Goal: Task Accomplishment & Management: Manage account settings

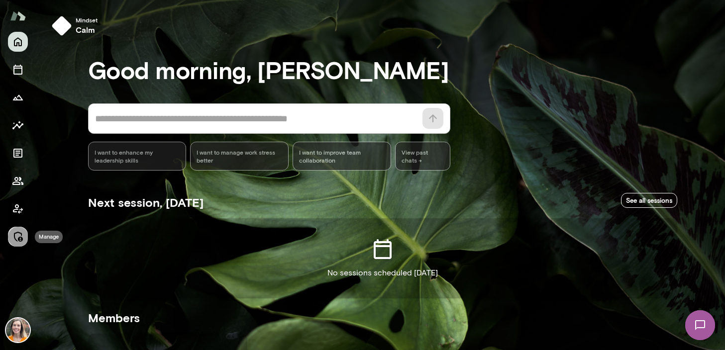
click at [20, 240] on icon "Manage" at bounding box center [18, 237] width 12 height 12
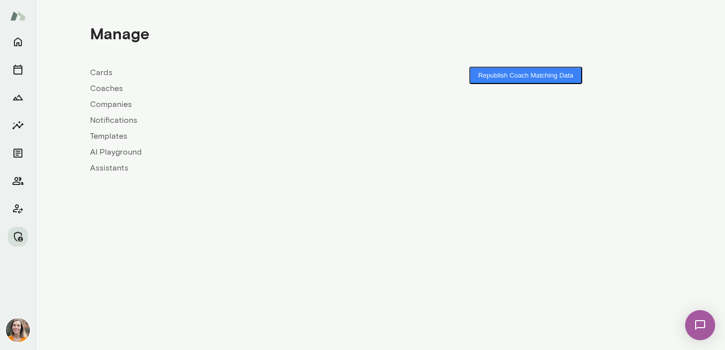
click at [103, 86] on link "Coaches" at bounding box center [235, 89] width 291 height 12
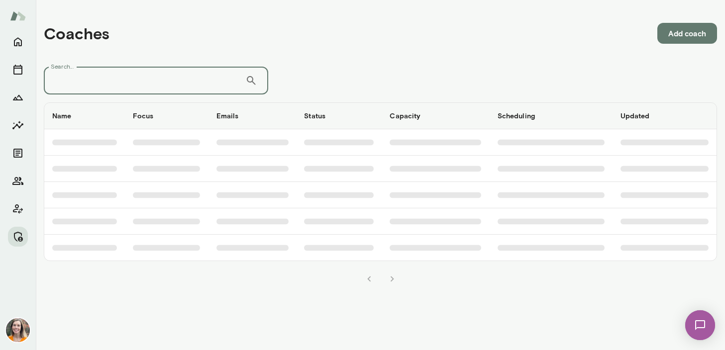
click at [145, 86] on input "Search..." at bounding box center [145, 81] width 202 height 28
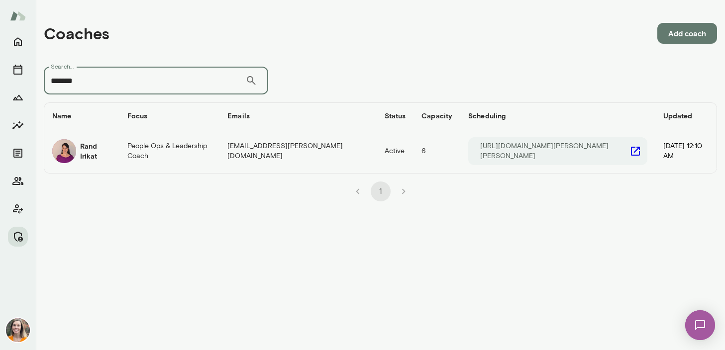
type input "*******"
click at [106, 156] on div "Rand Irikat" at bounding box center [81, 151] width 59 height 24
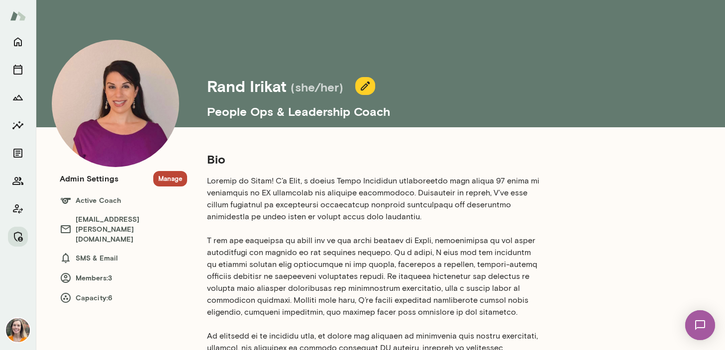
click at [172, 178] on button "Manage" at bounding box center [170, 178] width 34 height 15
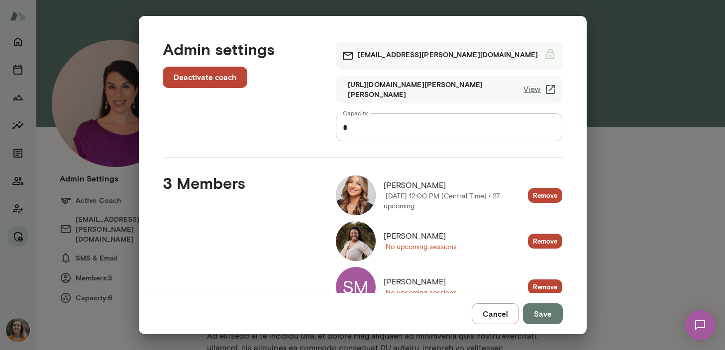
scroll to position [38, 0]
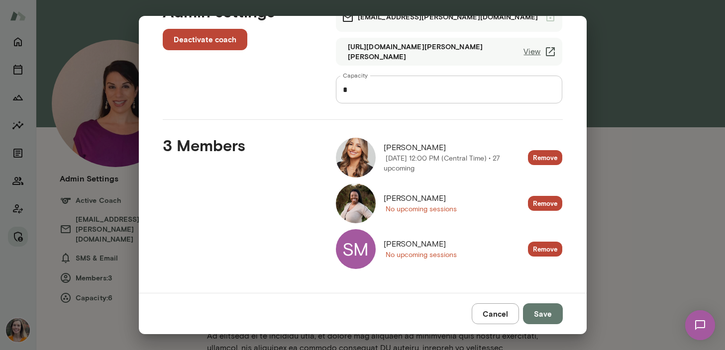
click at [355, 251] on div "SM" at bounding box center [356, 249] width 40 height 40
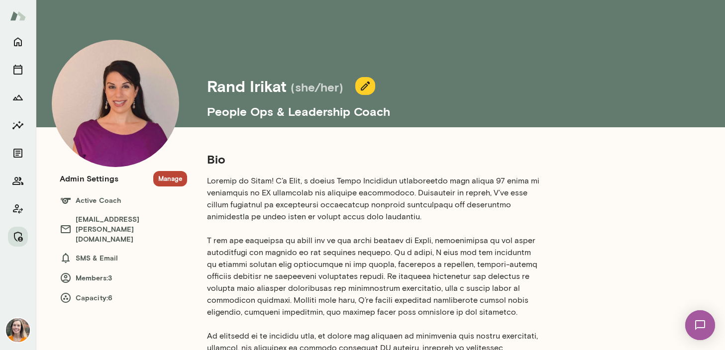
click at [165, 184] on button "Manage" at bounding box center [170, 178] width 34 height 15
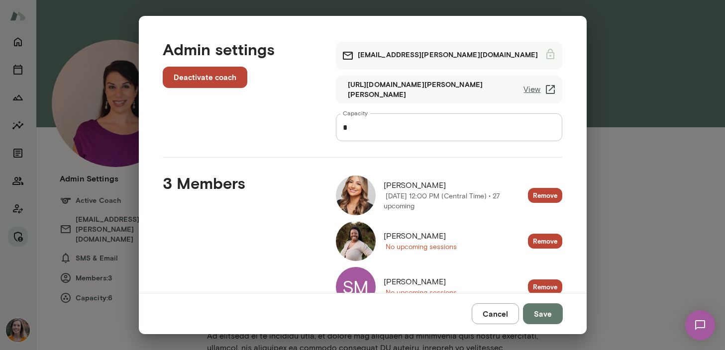
scroll to position [38, 0]
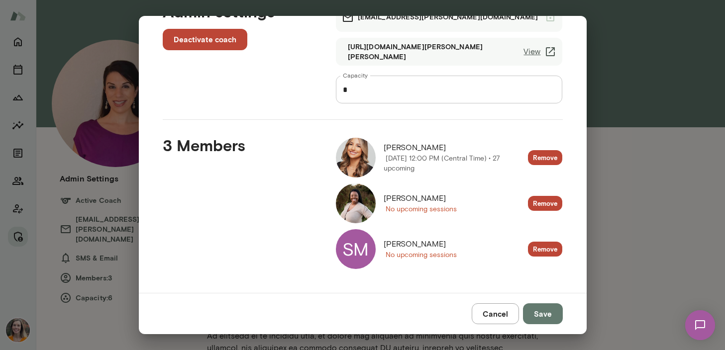
click at [650, 156] on div "Admin settings Deactivate coach [PERSON_NAME][EMAIL_ADDRESS][PERSON_NAME][DOMAI…" at bounding box center [362, 175] width 725 height 350
click at [495, 310] on button "Cancel" at bounding box center [495, 314] width 47 height 21
